Goal: Book appointment/travel/reservation

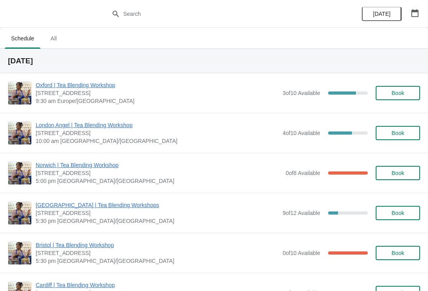
click at [423, 6] on div "[DATE]" at bounding box center [389, 14] width 75 height 28
click at [411, 17] on button "button" at bounding box center [415, 13] width 14 height 14
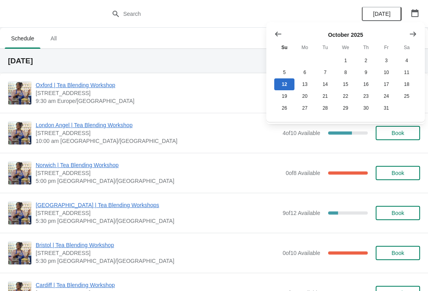
click at [409, 32] on icon "Show next month, November 2025" at bounding box center [413, 34] width 8 height 8
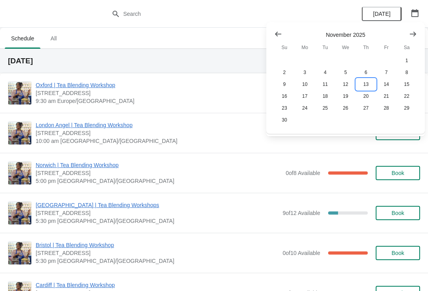
click at [372, 83] on button "13" at bounding box center [366, 84] width 20 height 12
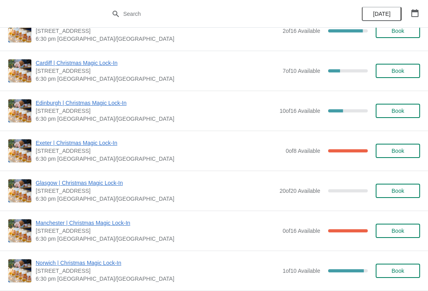
scroll to position [263, 0]
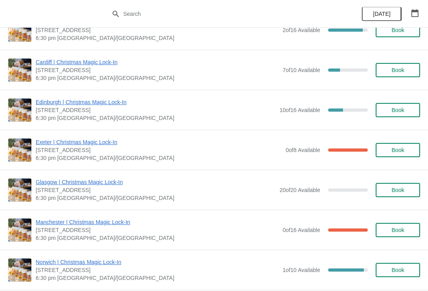
click at [396, 183] on button "Book" at bounding box center [397, 190] width 44 height 14
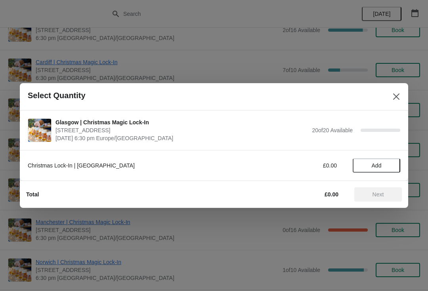
click at [378, 168] on span "Add" at bounding box center [376, 165] width 10 height 6
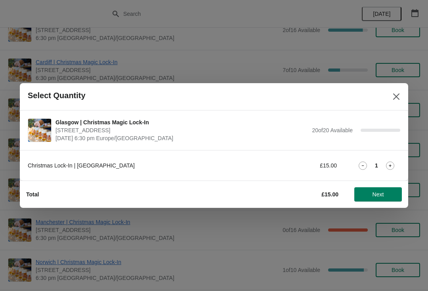
click at [389, 166] on icon at bounding box center [390, 165] width 3 height 3
click at [378, 196] on span "Next" at bounding box center [377, 194] width 11 height 6
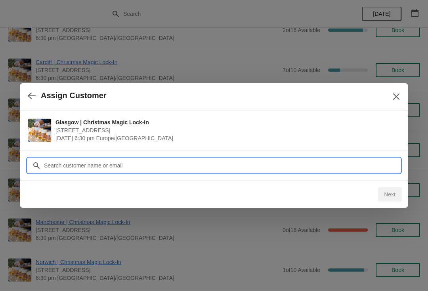
click at [215, 170] on input "Customer" at bounding box center [222, 165] width 356 height 14
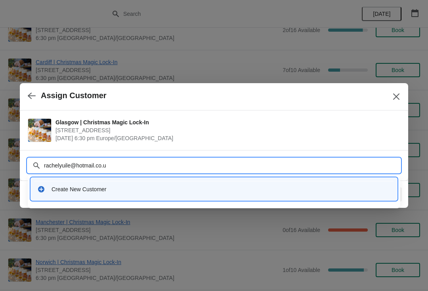
type input "[EMAIL_ADDRESS][DOMAIN_NAME]"
click at [153, 190] on div "Create New Customer" at bounding box center [220, 189] width 339 height 8
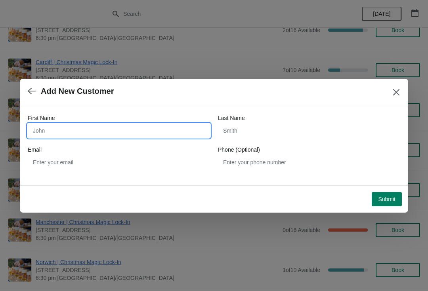
click at [120, 127] on input "First Name" at bounding box center [119, 131] width 182 height 14
type input "[PERSON_NAME]"
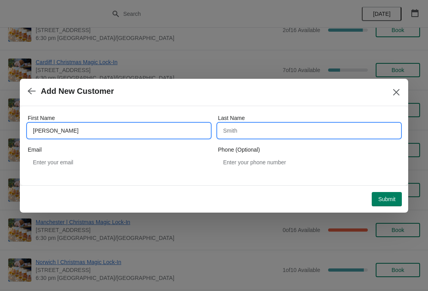
click at [264, 132] on input "Last Name" at bounding box center [309, 131] width 182 height 14
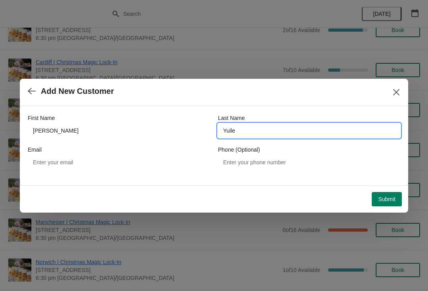
type input "Yuile"
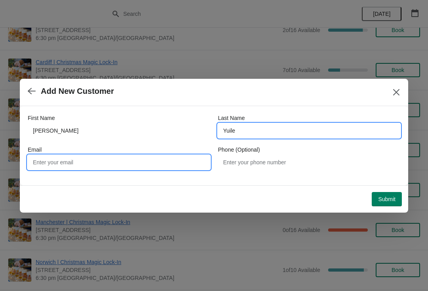
click at [172, 156] on input "Email" at bounding box center [119, 162] width 182 height 14
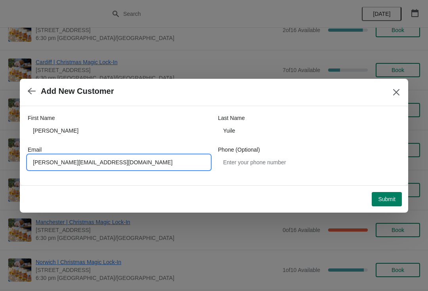
type input "[PERSON_NAME][EMAIL_ADDRESS][DOMAIN_NAME]"
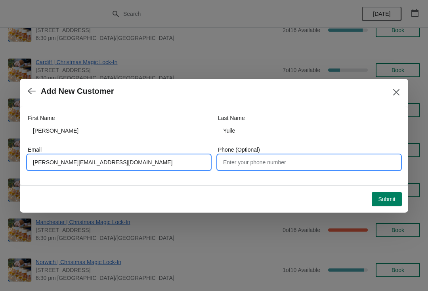
click at [268, 164] on input "Phone (Optional)" at bounding box center [309, 162] width 182 height 14
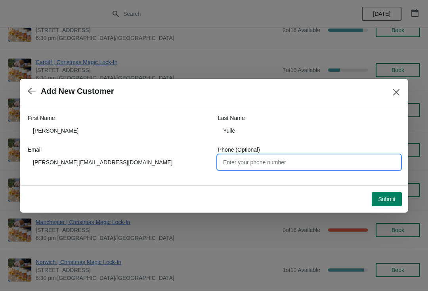
click at [389, 200] on span "Submit" at bounding box center [386, 199] width 17 height 6
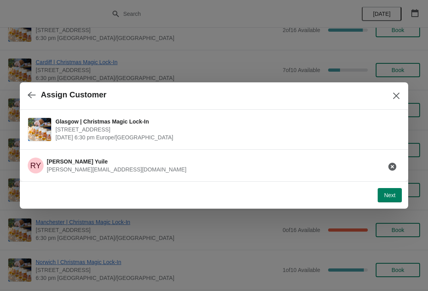
click at [391, 202] on button "Next" at bounding box center [389, 195] width 24 height 14
select select "No"
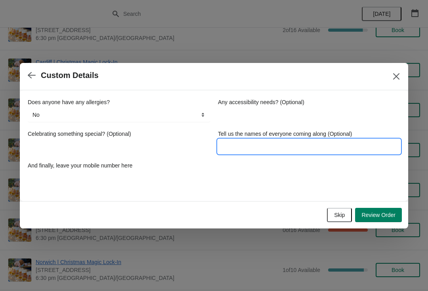
click at [256, 147] on input "Tell us the names of everyone coming along (Optional)" at bounding box center [309, 146] width 182 height 14
type input "[PERSON_NAME] and [PERSON_NAME]"
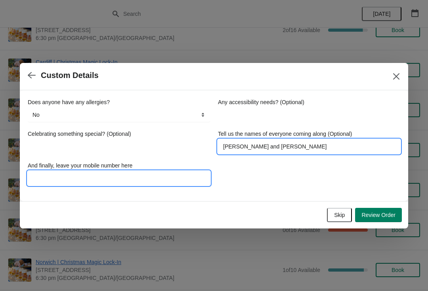
click at [139, 177] on input "And finally, leave your mobile number here" at bounding box center [119, 178] width 182 height 14
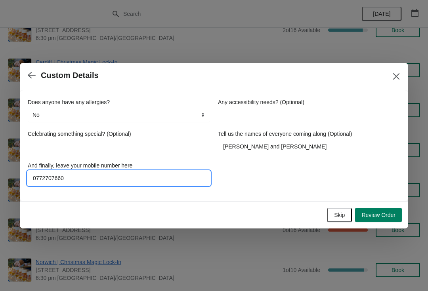
type input "07727076605"
